Goal: Navigation & Orientation: Find specific page/section

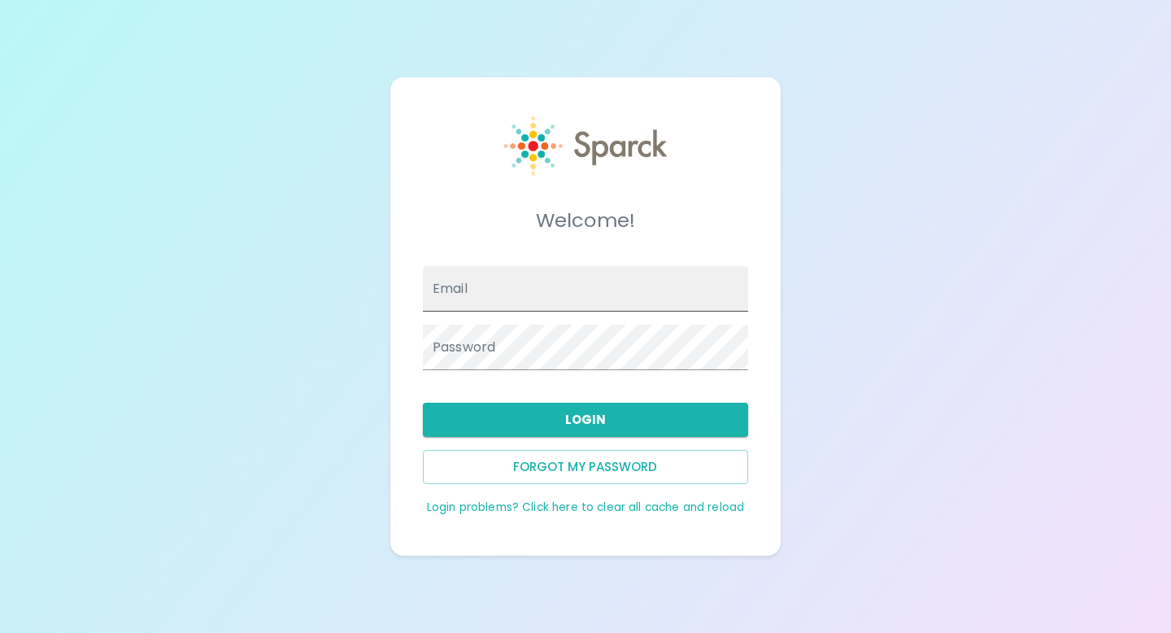
click at [486, 290] on input "Email" at bounding box center [585, 289] width 325 height 46
click at [488, 294] on input "Email" at bounding box center [585, 289] width 325 height 46
type input "[EMAIL_ADDRESS][DOMAIN_NAME]"
click at [587, 415] on button "Login" at bounding box center [585, 420] width 325 height 34
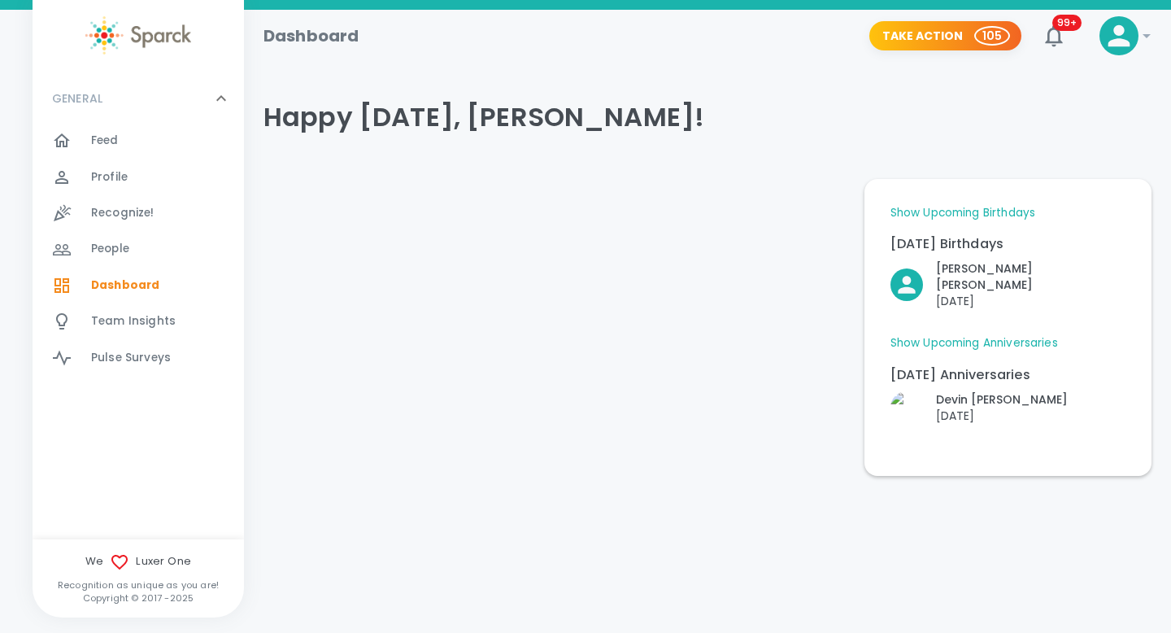
click at [128, 251] on span "People" at bounding box center [110, 249] width 38 height 16
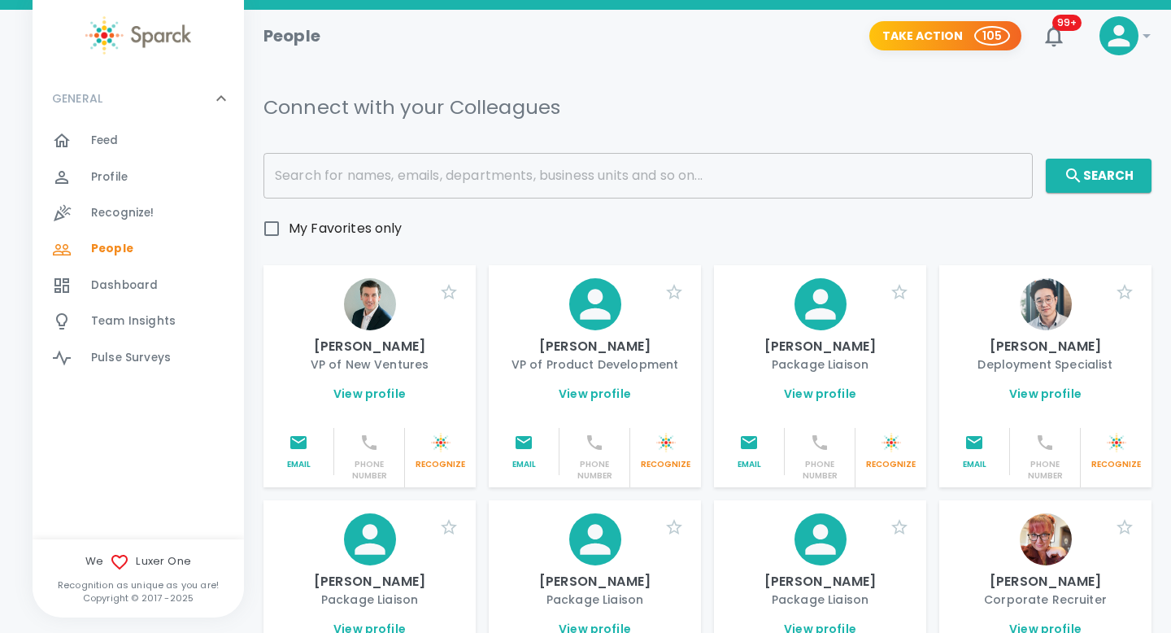
click at [137, 324] on span "Team Insights" at bounding box center [133, 321] width 85 height 16
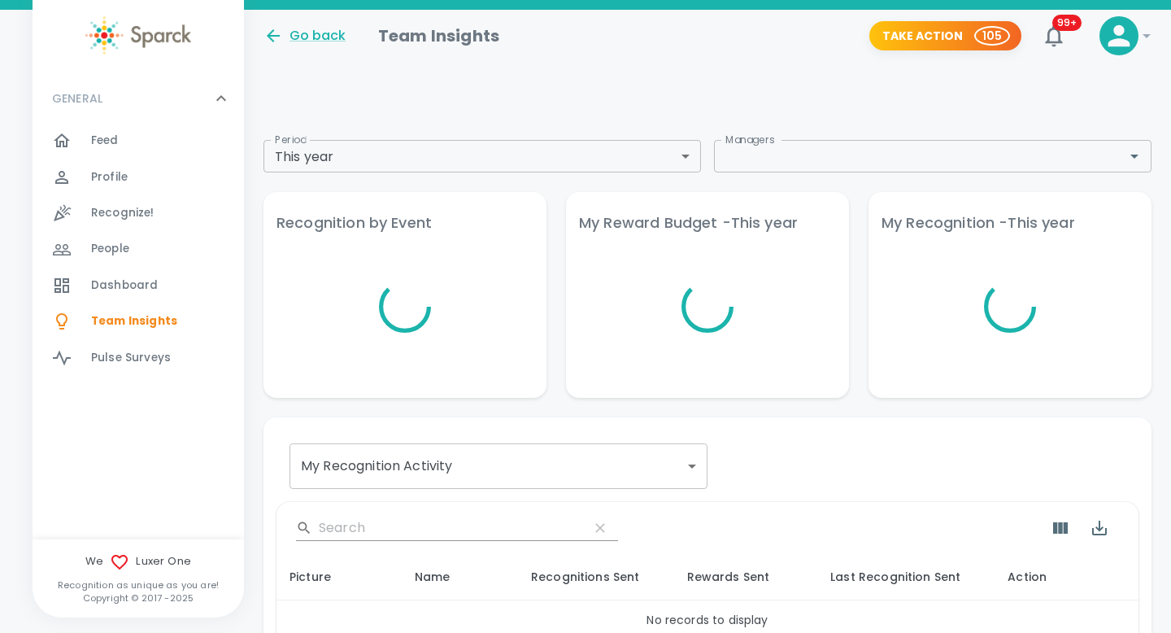
scroll to position [14, 0]
